Goal: Task Accomplishment & Management: Manage account settings

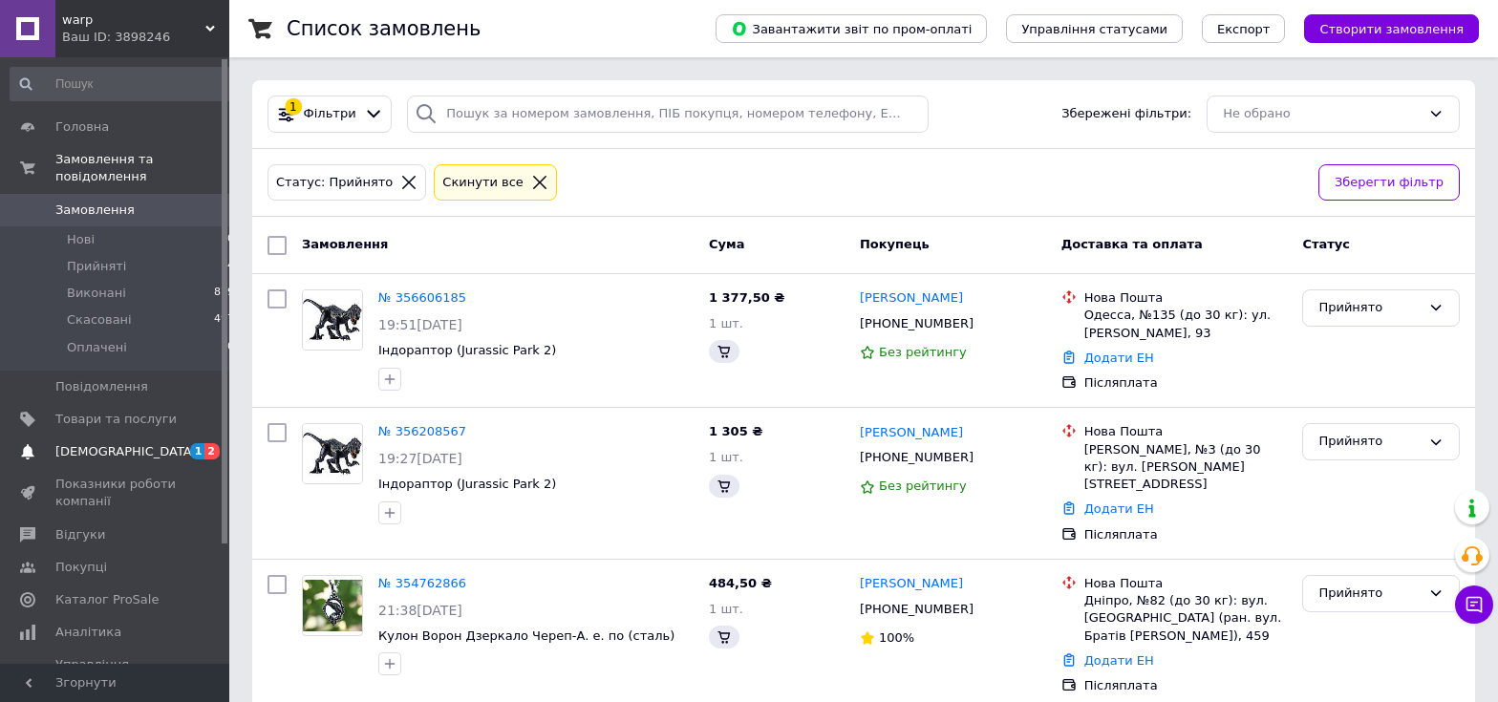
click at [98, 443] on span "[DEMOGRAPHIC_DATA]" at bounding box center [125, 451] width 141 height 17
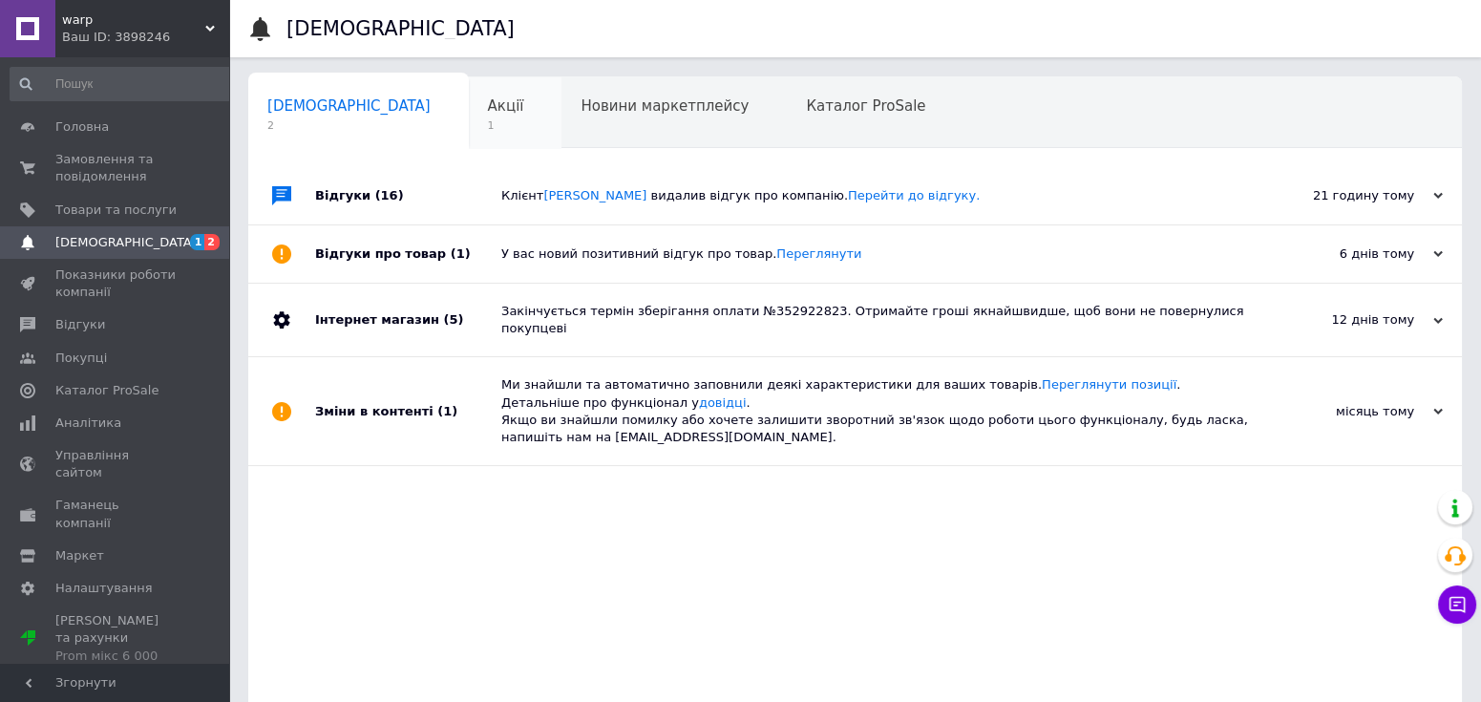
click at [488, 125] on span "1" at bounding box center [506, 125] width 36 height 14
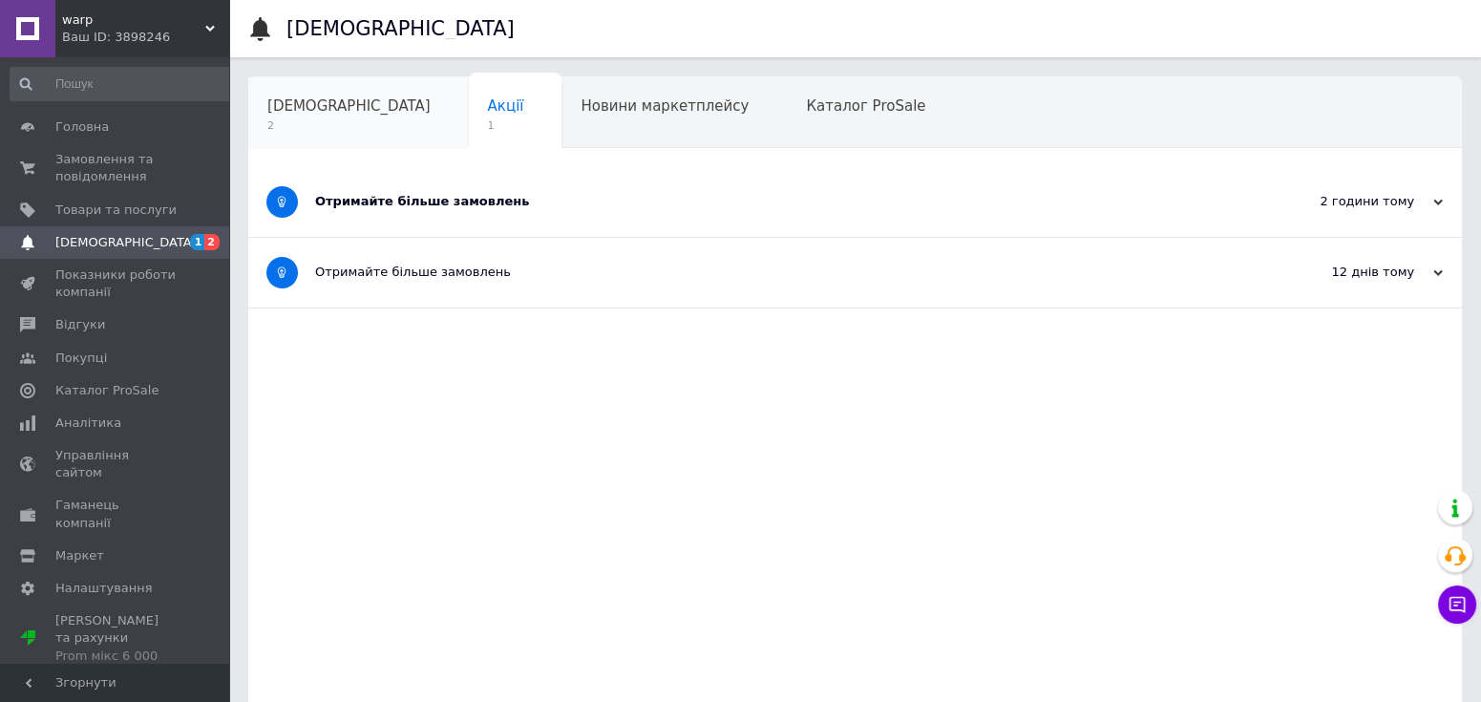
click at [296, 117] on div "Сповіщення 2" at bounding box center [358, 113] width 221 height 73
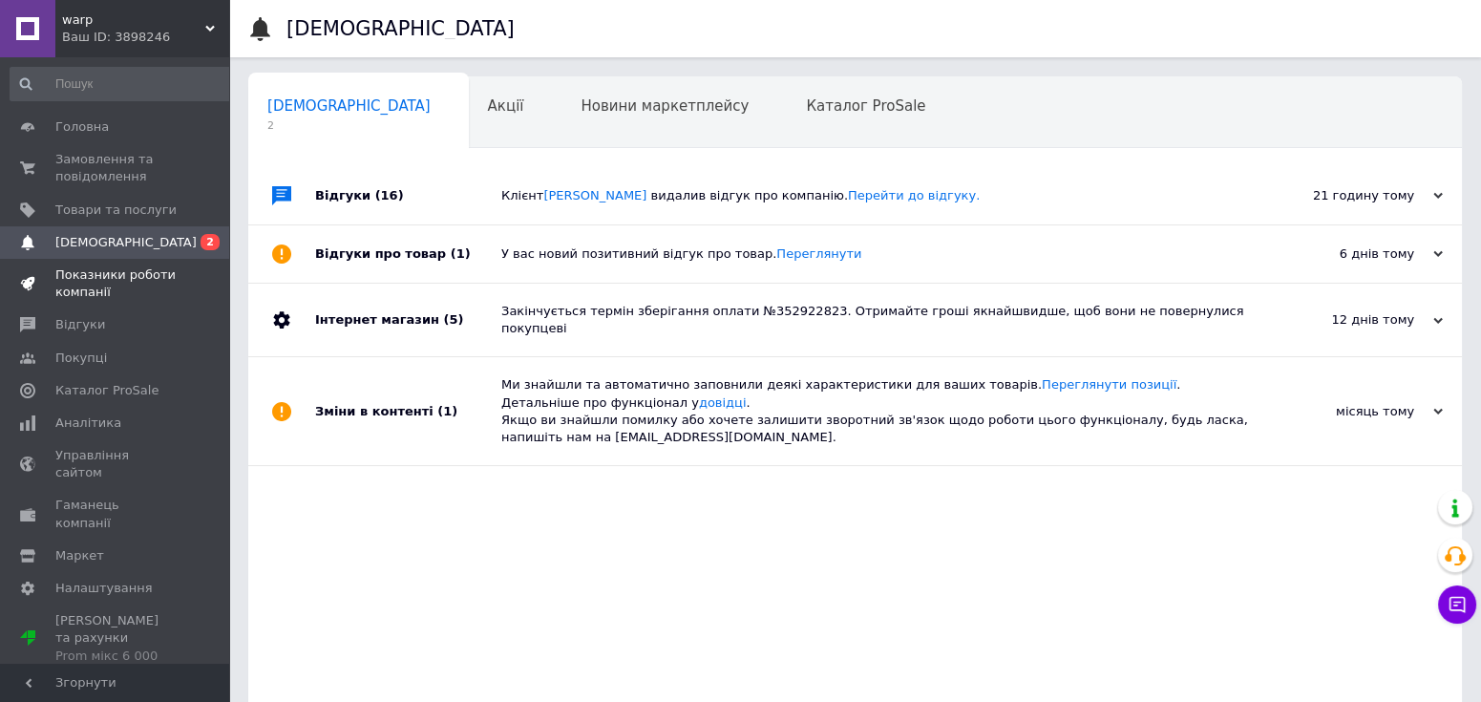
click at [104, 308] on link "Показники роботи компанії" at bounding box center [122, 284] width 245 height 50
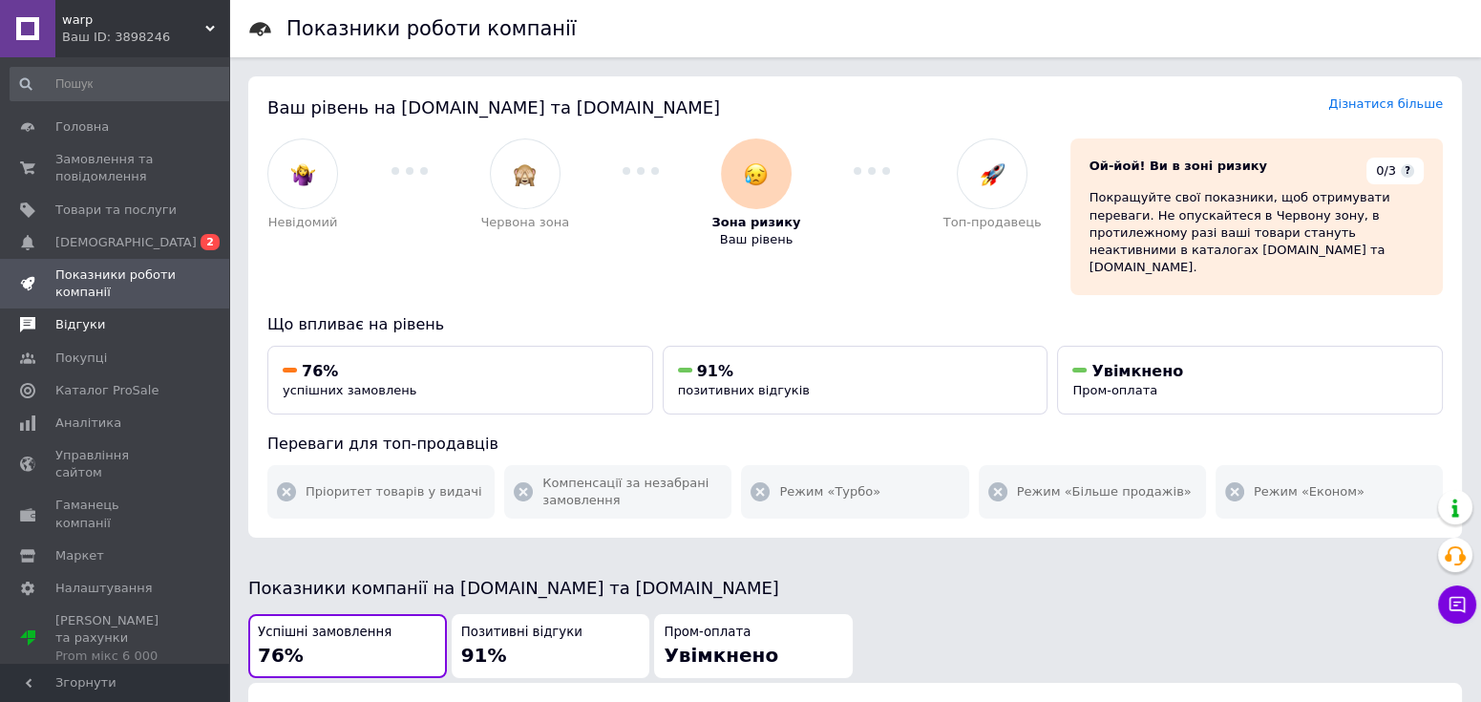
click at [100, 328] on span "Відгуки" at bounding box center [115, 324] width 121 height 17
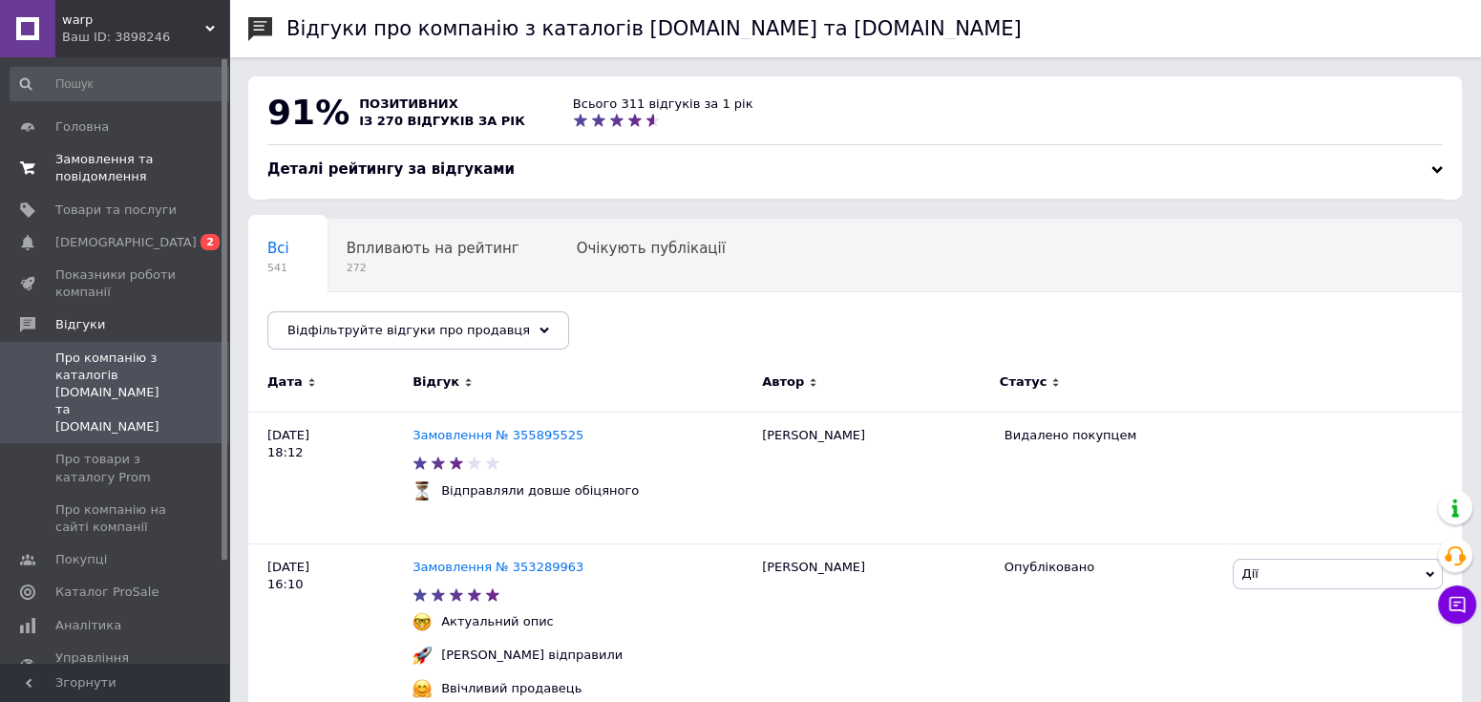
click at [121, 164] on span "Замовлення та повідомлення" at bounding box center [115, 168] width 121 height 34
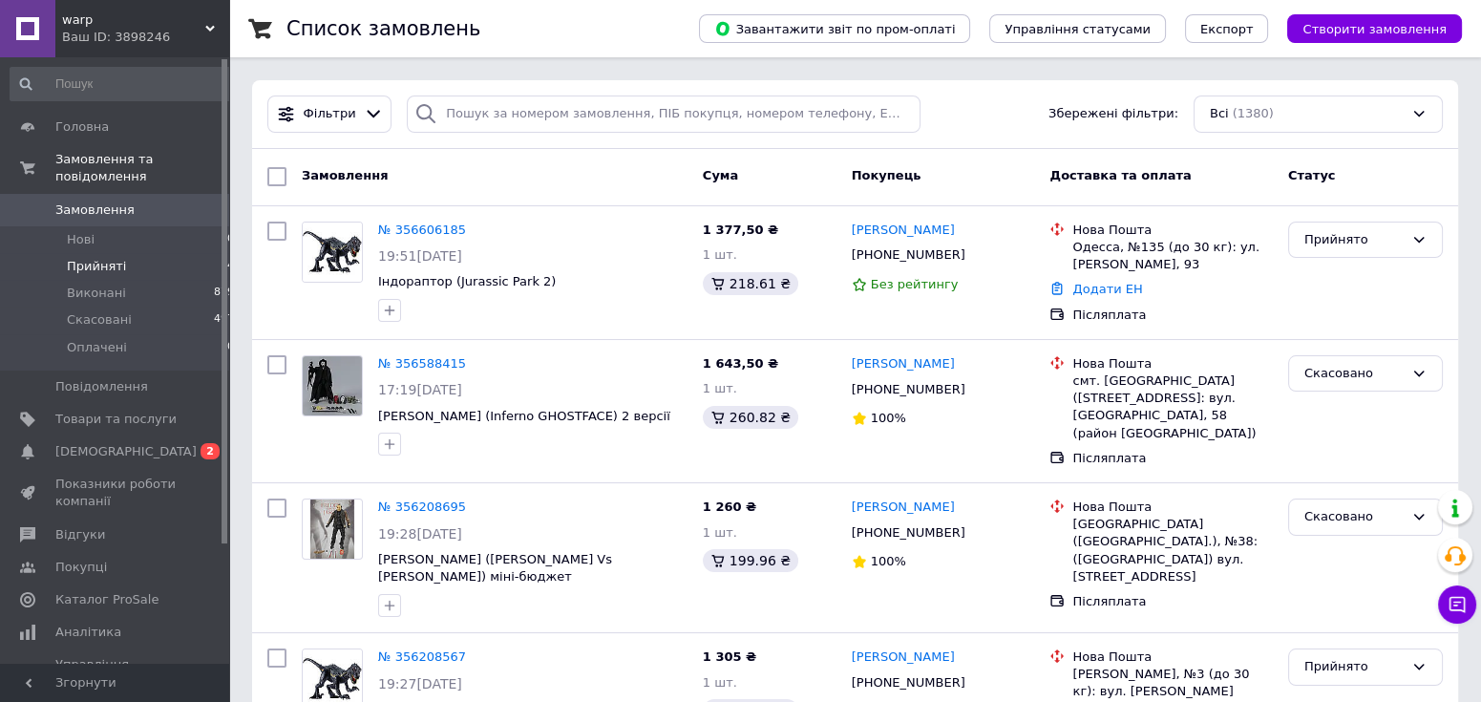
click at [92, 258] on span "Прийняті" at bounding box center [96, 266] width 59 height 17
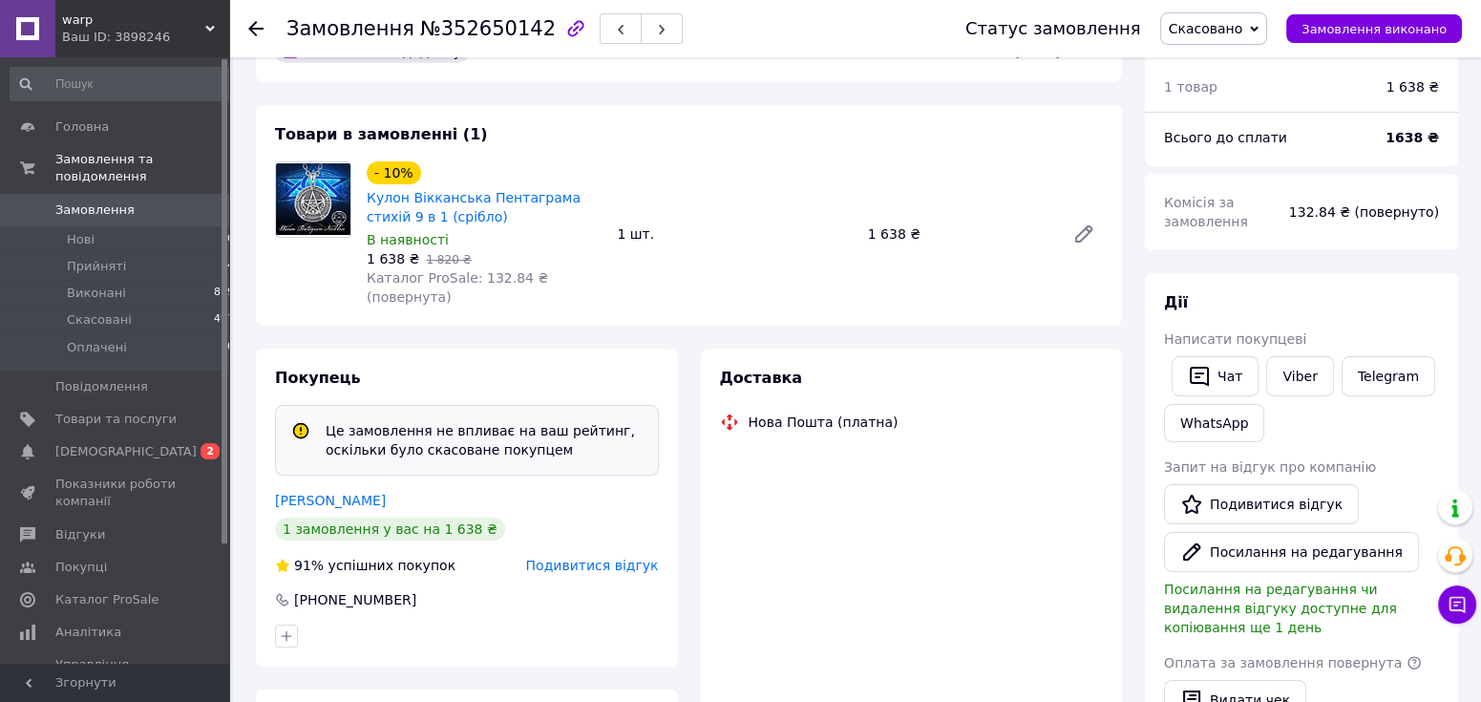
scroll to position [196, 0]
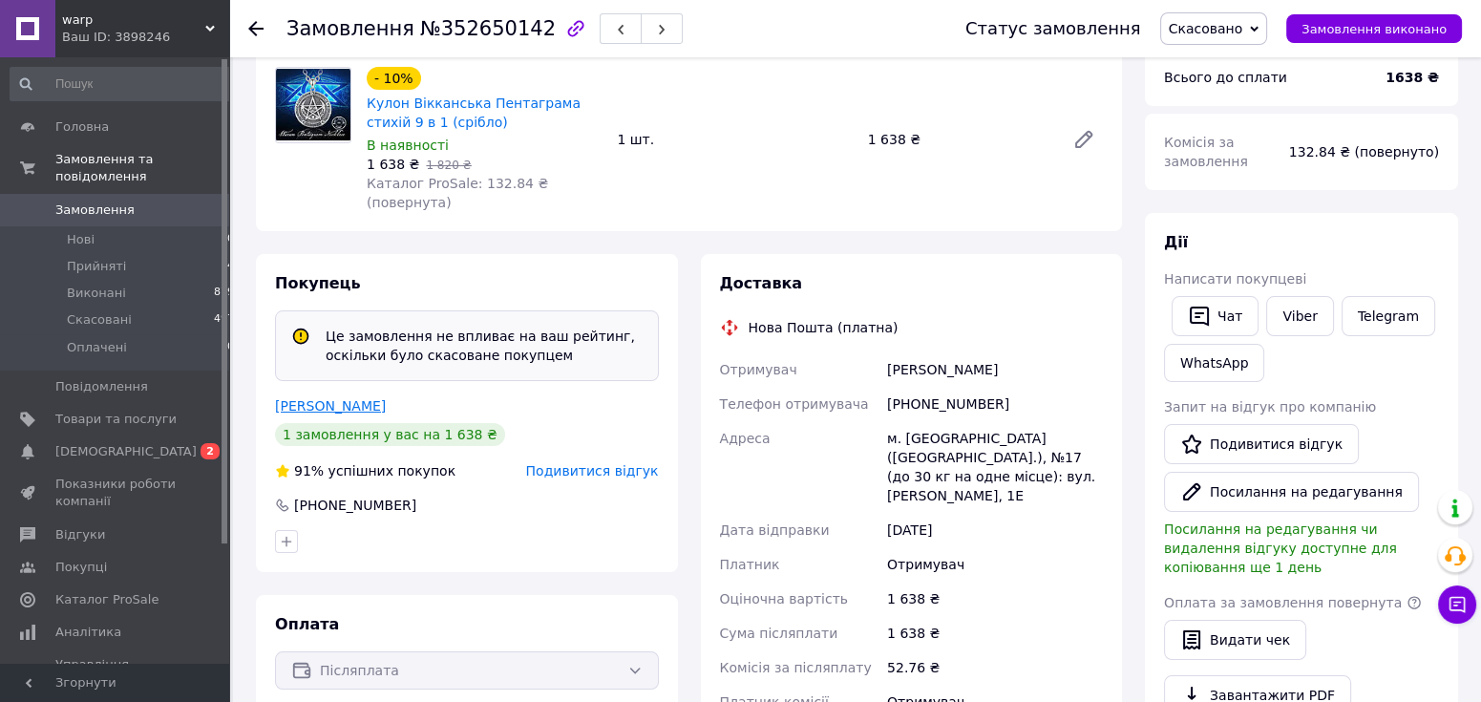
click at [331, 398] on link "Балевич Мария" at bounding box center [330, 405] width 111 height 15
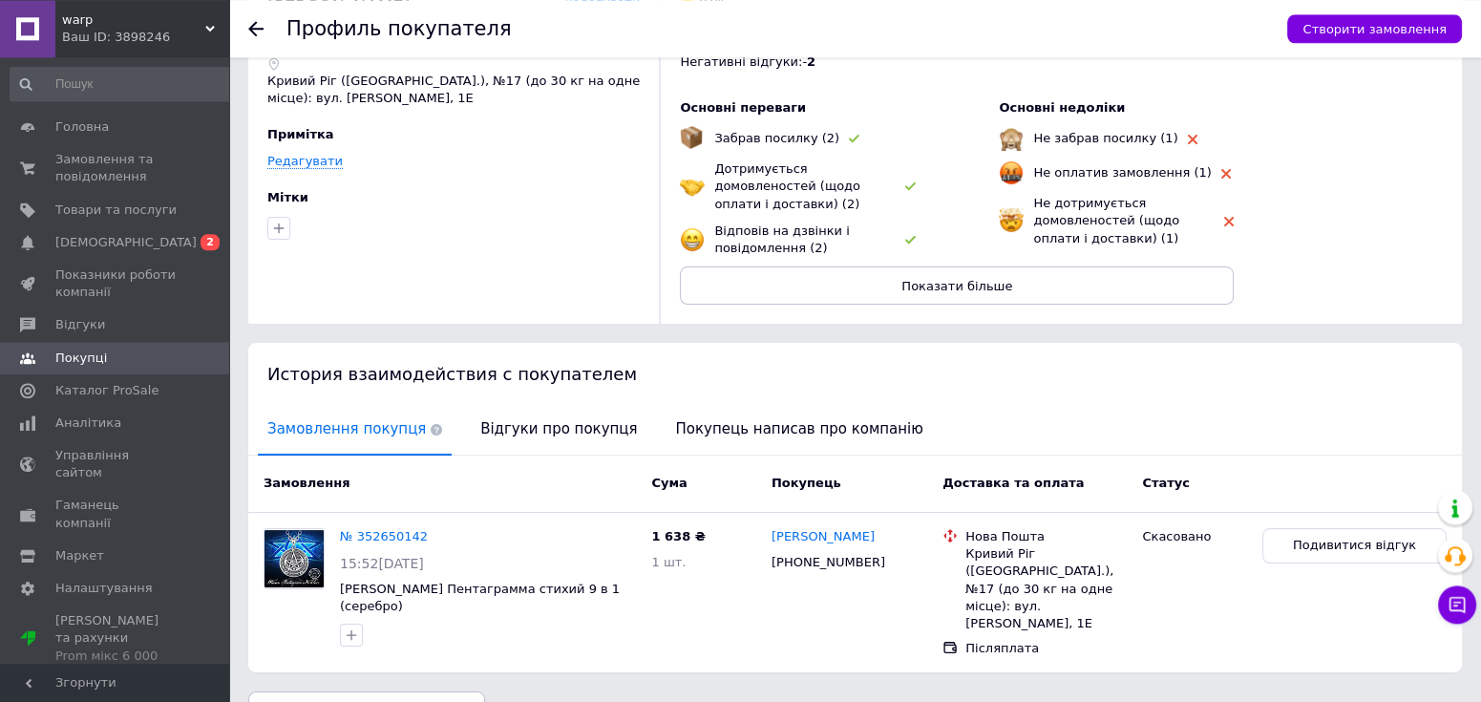
scroll to position [138, 0]
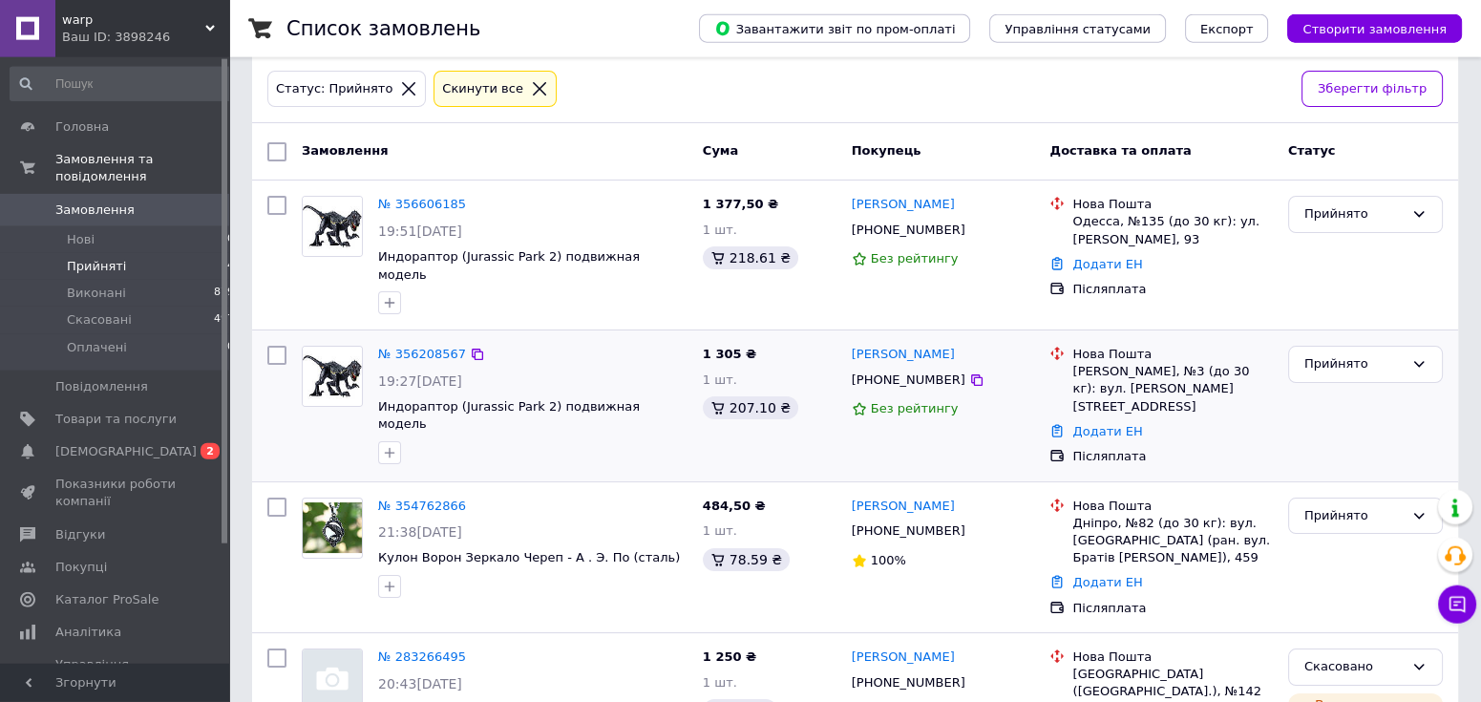
scroll to position [97, 0]
